Goal: Find specific page/section: Find specific page/section

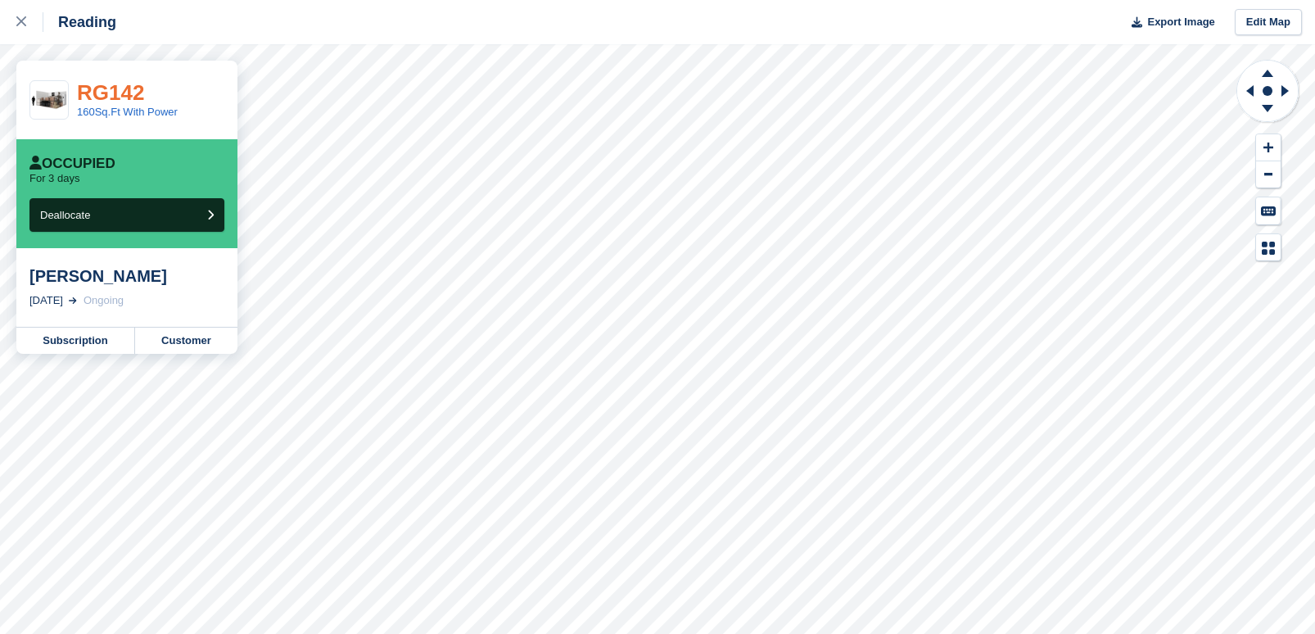
click at [133, 80] on link "RG142" at bounding box center [110, 92] width 67 height 25
click at [188, 335] on link "Customer" at bounding box center [186, 341] width 102 height 26
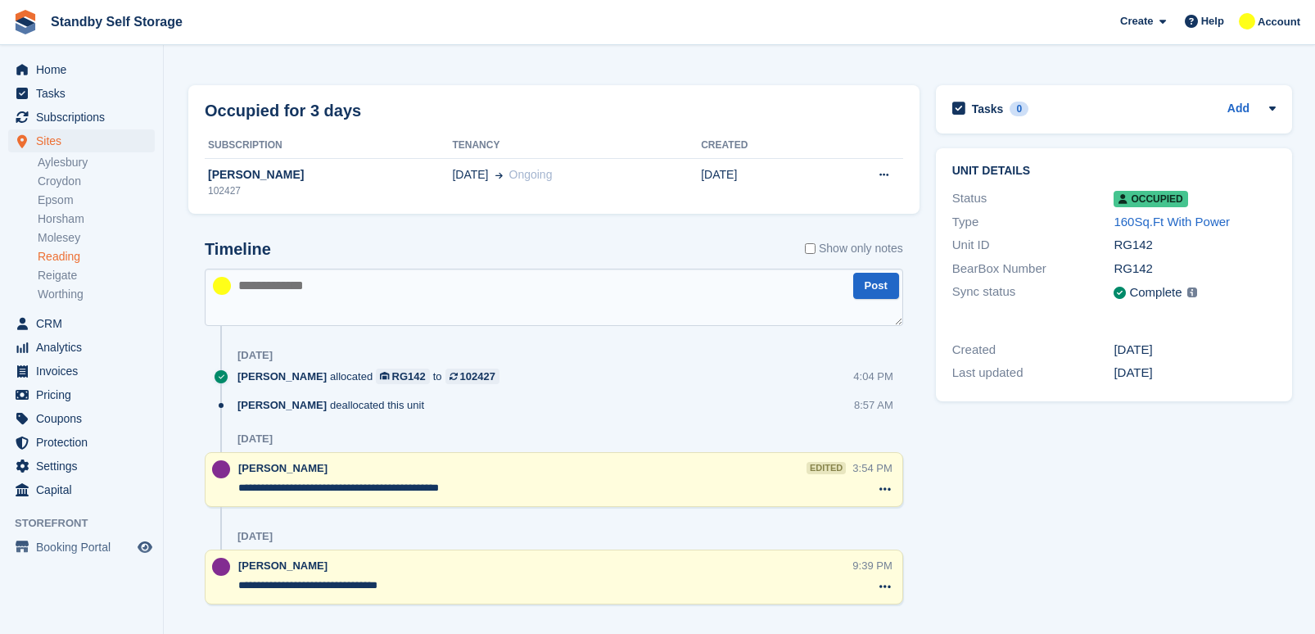
scroll to position [84, 0]
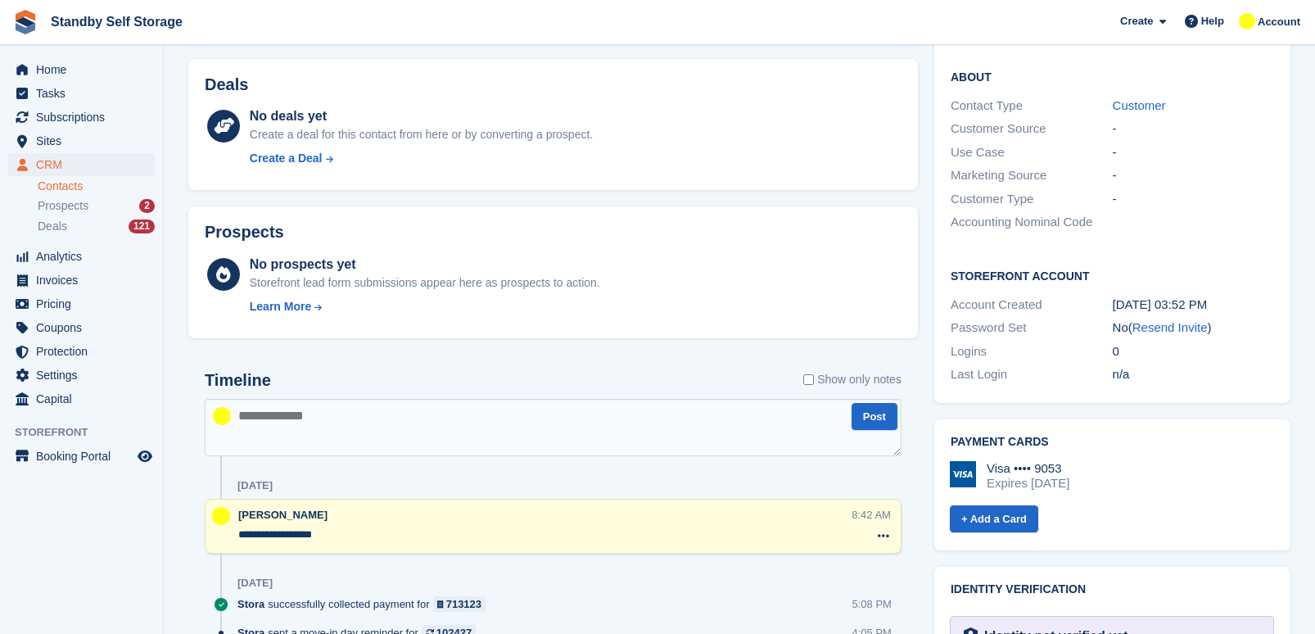
scroll to position [337, 0]
